Goal: Task Accomplishment & Management: Manage account settings

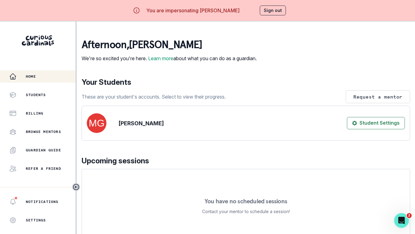
click at [28, 115] on p "Billing" at bounding box center [34, 113] width 17 height 5
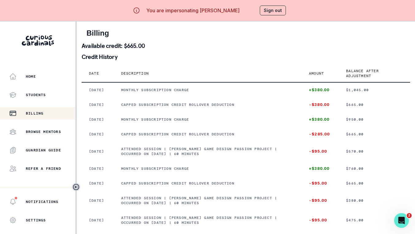
click at [276, 10] on button "Sign out" at bounding box center [273, 11] width 26 height 10
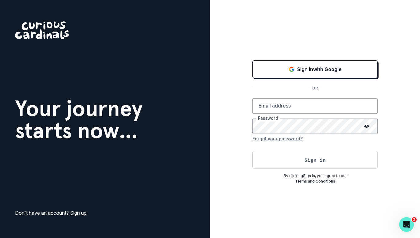
click at [288, 70] on icon "Sign in with Google (GSuite)" at bounding box center [291, 69] width 6 height 6
